Goal: Information Seeking & Learning: Learn about a topic

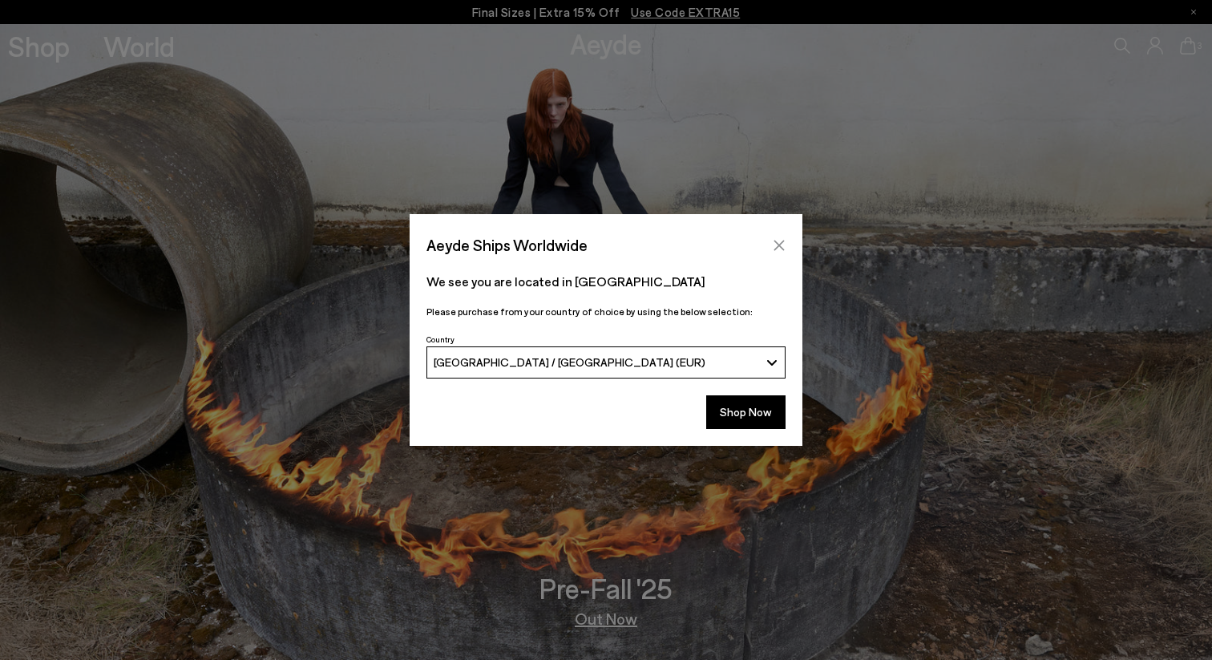
click at [778, 248] on icon "Close" at bounding box center [779, 245] width 13 height 13
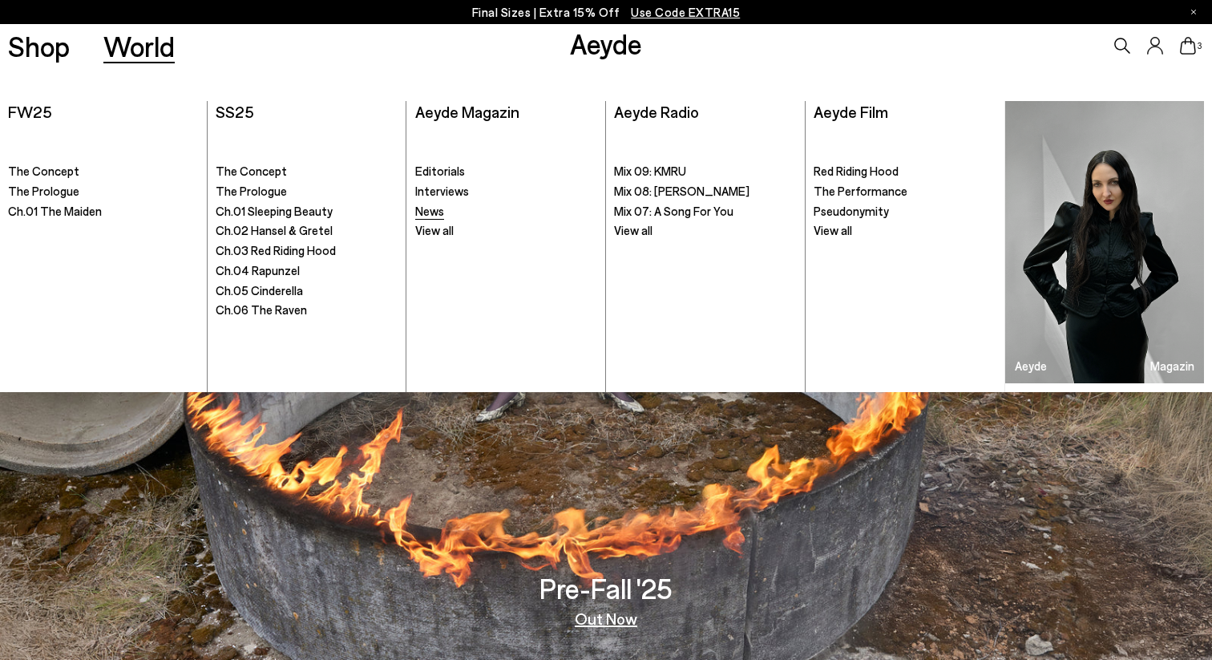
click at [438, 213] on span "News" at bounding box center [429, 211] width 29 height 14
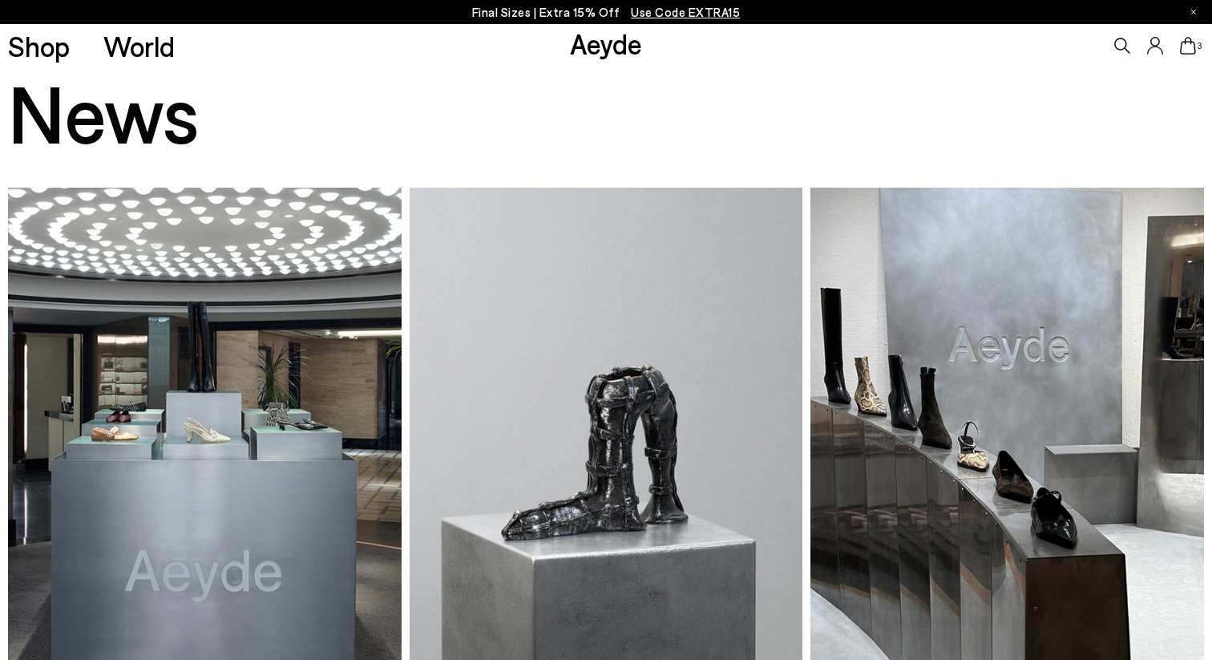
click at [206, 327] on img at bounding box center [204, 451] width 393 height 526
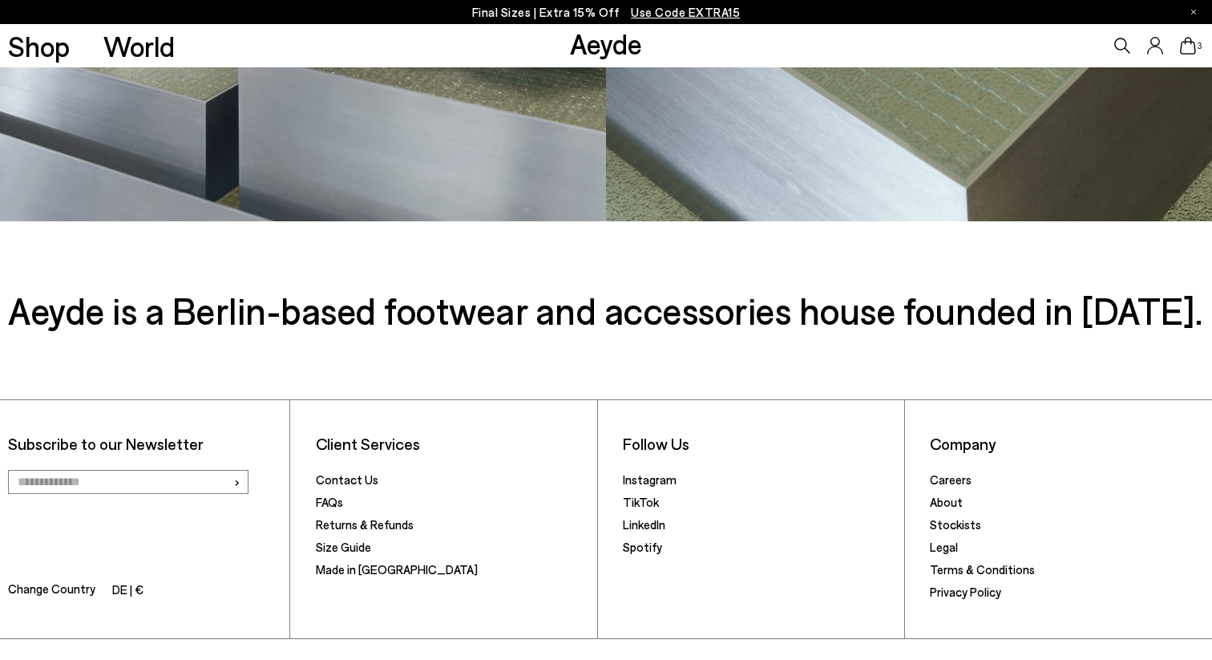
scroll to position [1475, 0]
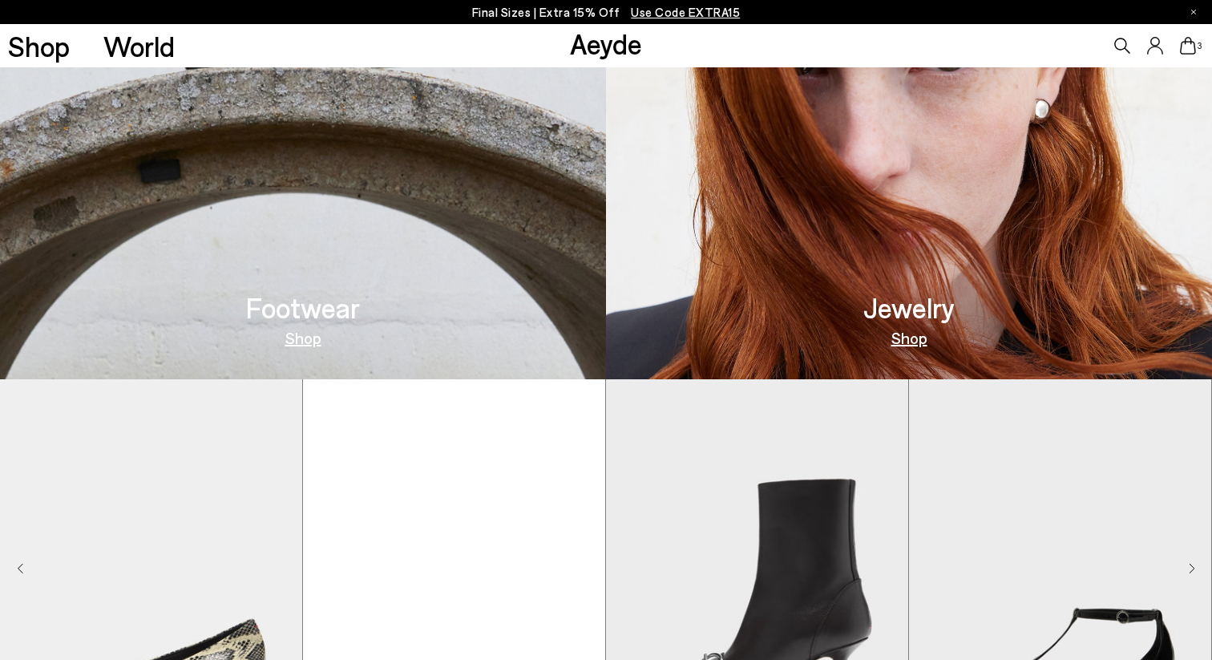
scroll to position [1129, 0]
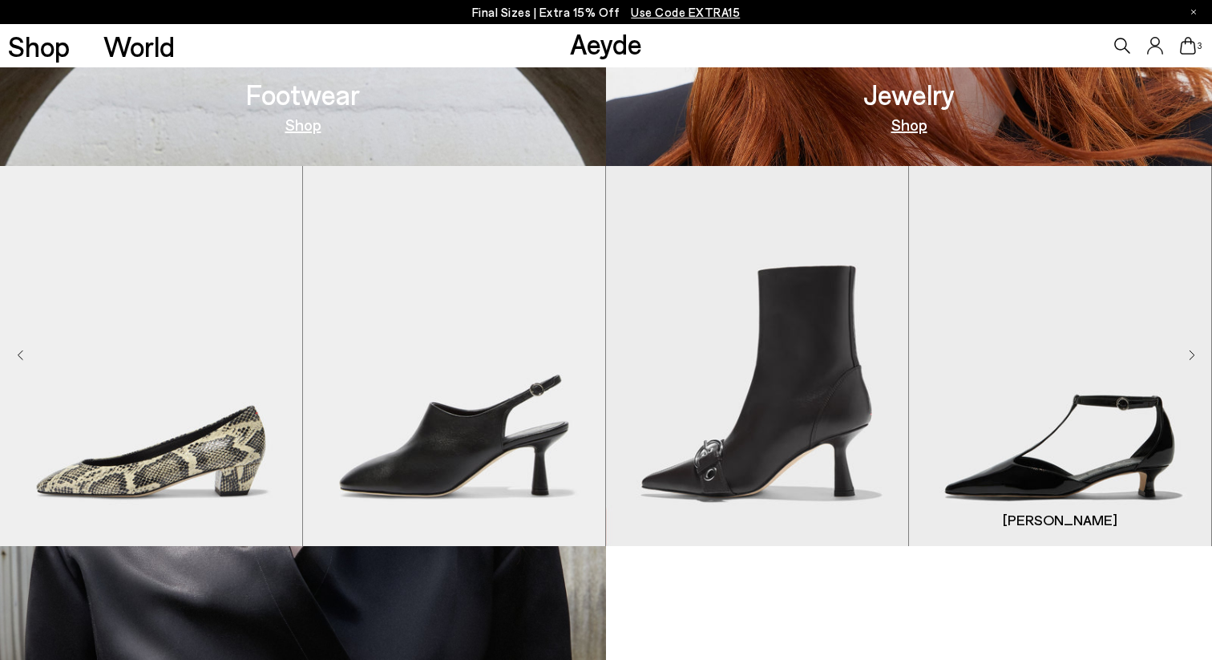
click at [1043, 288] on img "4 / 9" at bounding box center [1060, 356] width 302 height 380
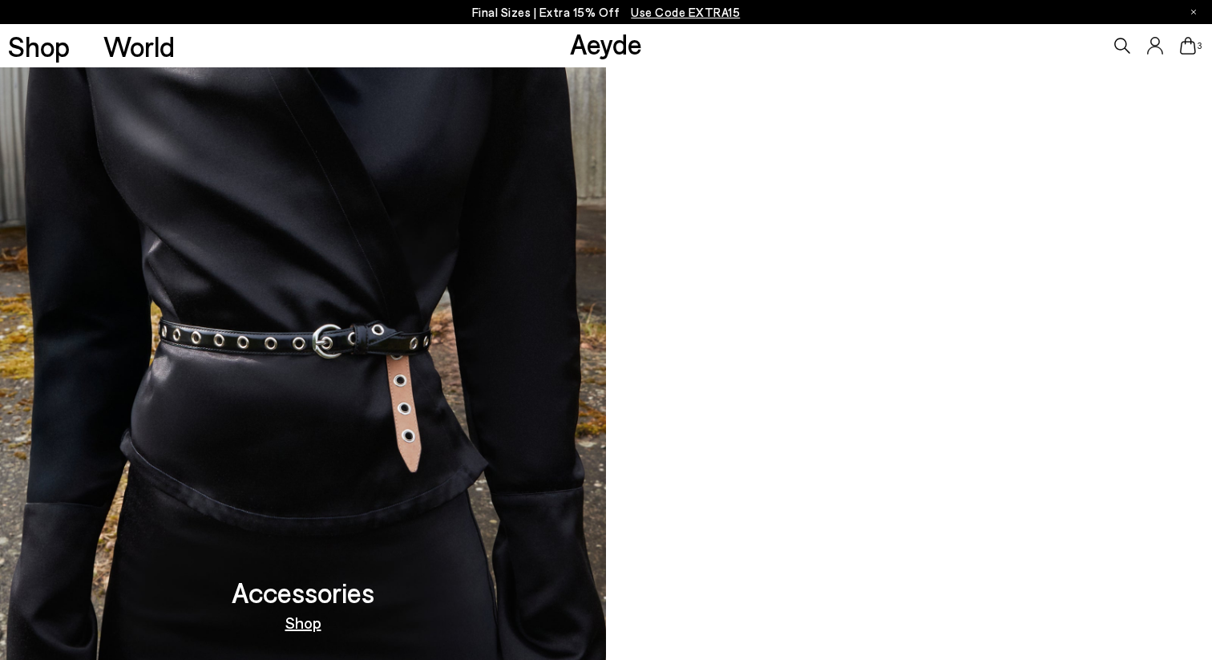
scroll to position [1649, 0]
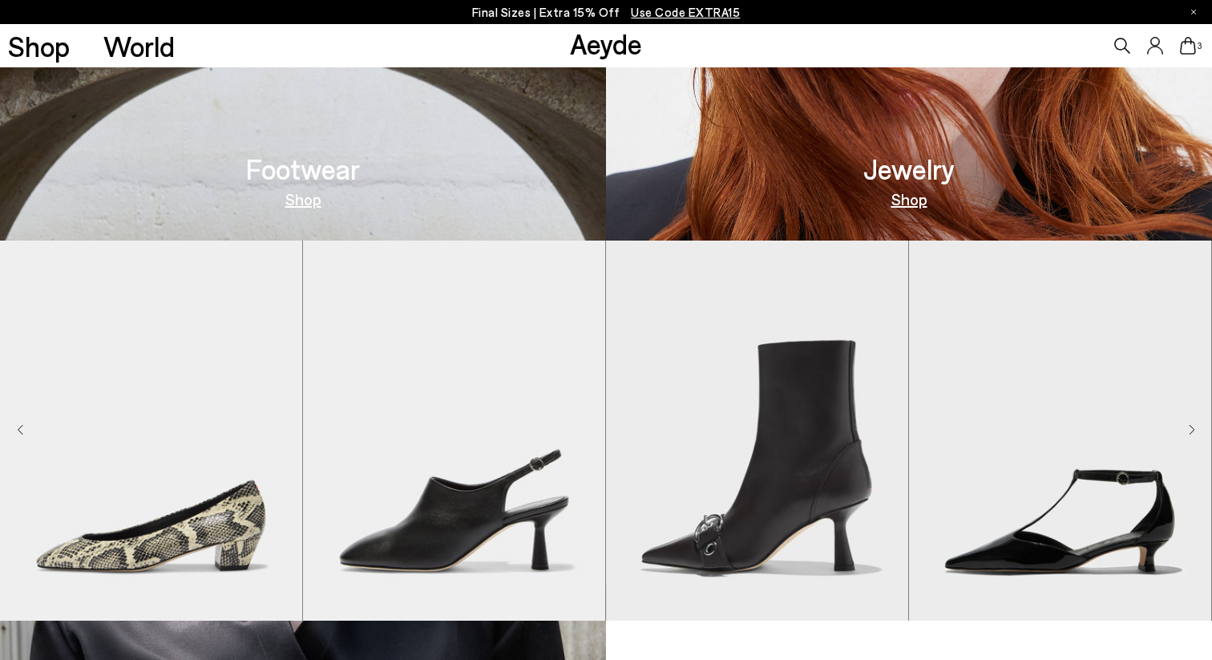
scroll to position [1358, 0]
